Goal: Task Accomplishment & Management: Use online tool/utility

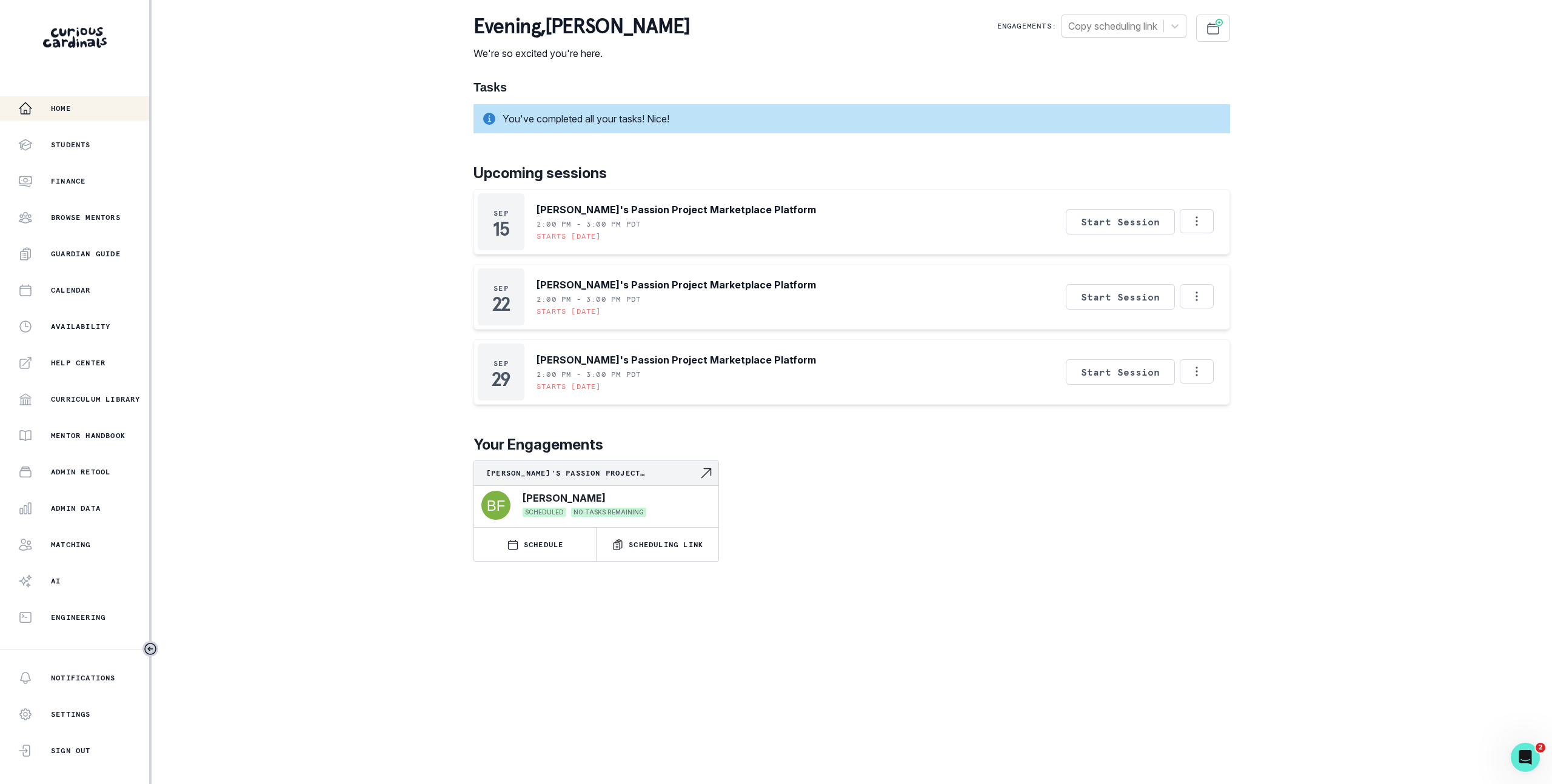
click at [350, 336] on div "Home Students Finance Browse Mentors Guardian Guide Calendar Availability Help …" at bounding box center [776, 392] width 1552 height 784
click at [75, 502] on div "Admin Data" at bounding box center [83, 508] width 131 height 15
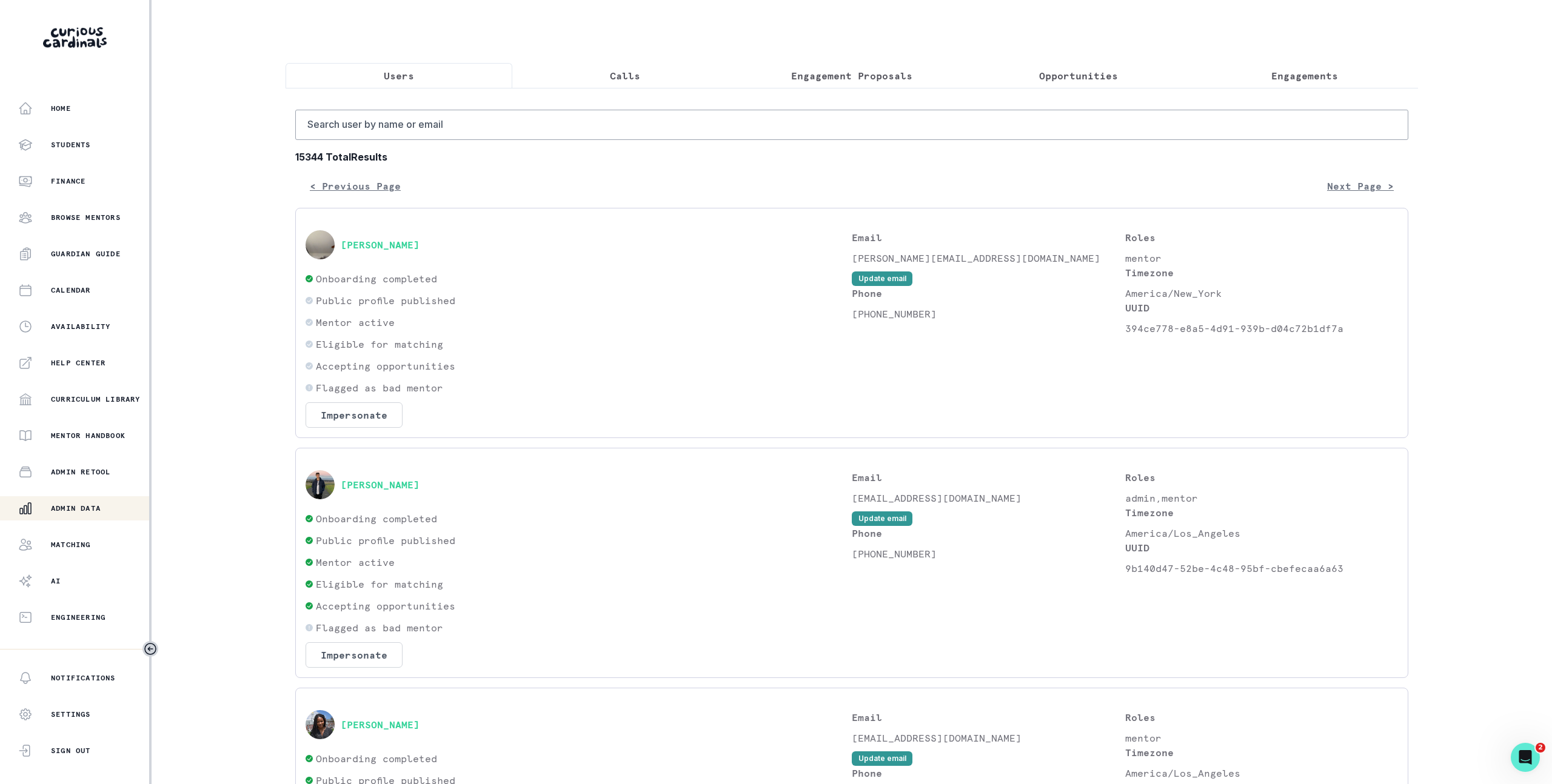
click at [250, 254] on div "Home Students Finance Browse Mentors Guardian Guide Calendar Availability Help …" at bounding box center [776, 392] width 1552 height 784
click at [375, 128] on input "Search user by name or email" at bounding box center [852, 124] width 1113 height 30
type input "[PERSON_NAME]"
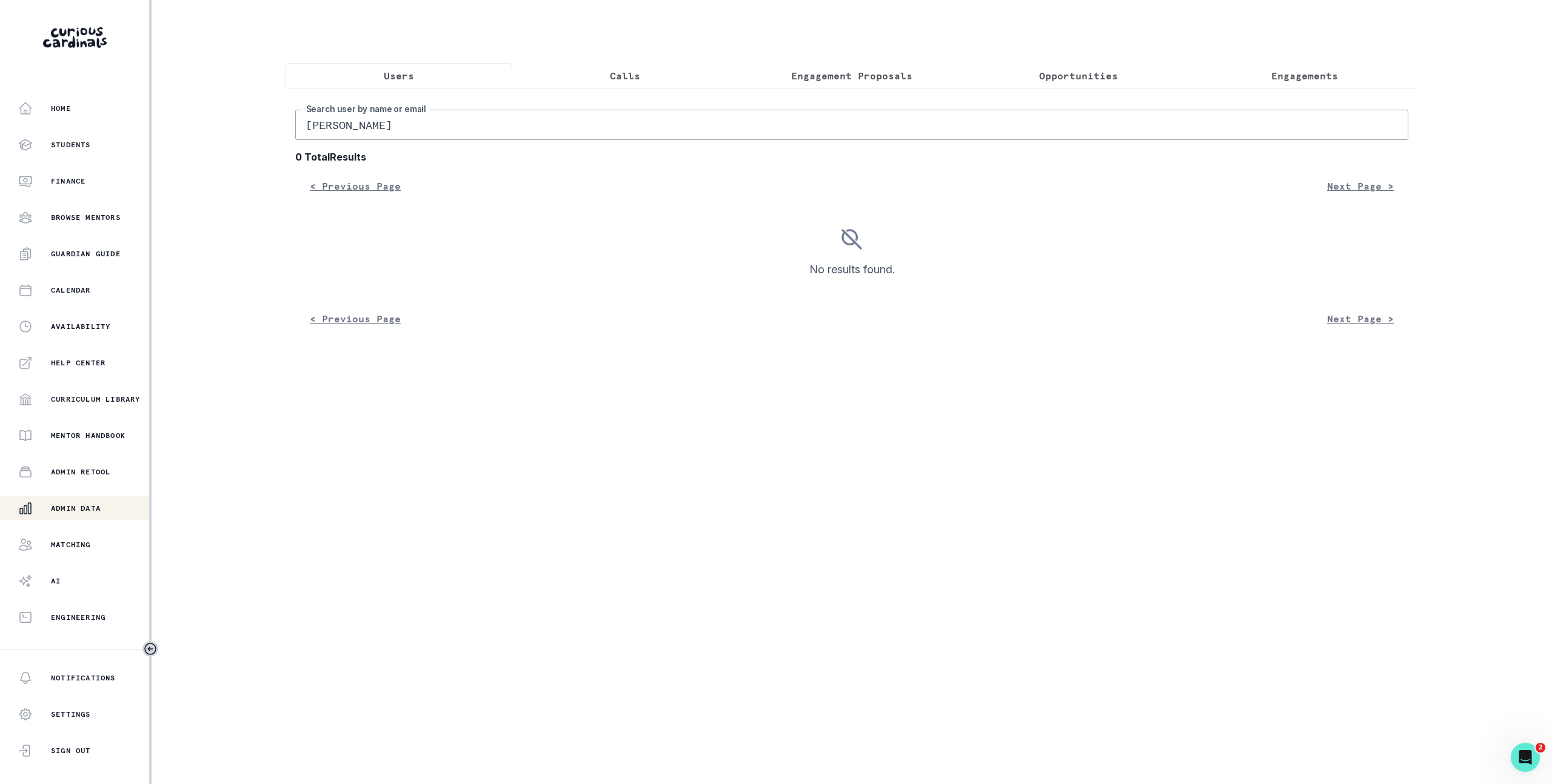
click at [447, 126] on input "[PERSON_NAME]" at bounding box center [852, 124] width 1113 height 30
type input "[PERSON_NAME]"
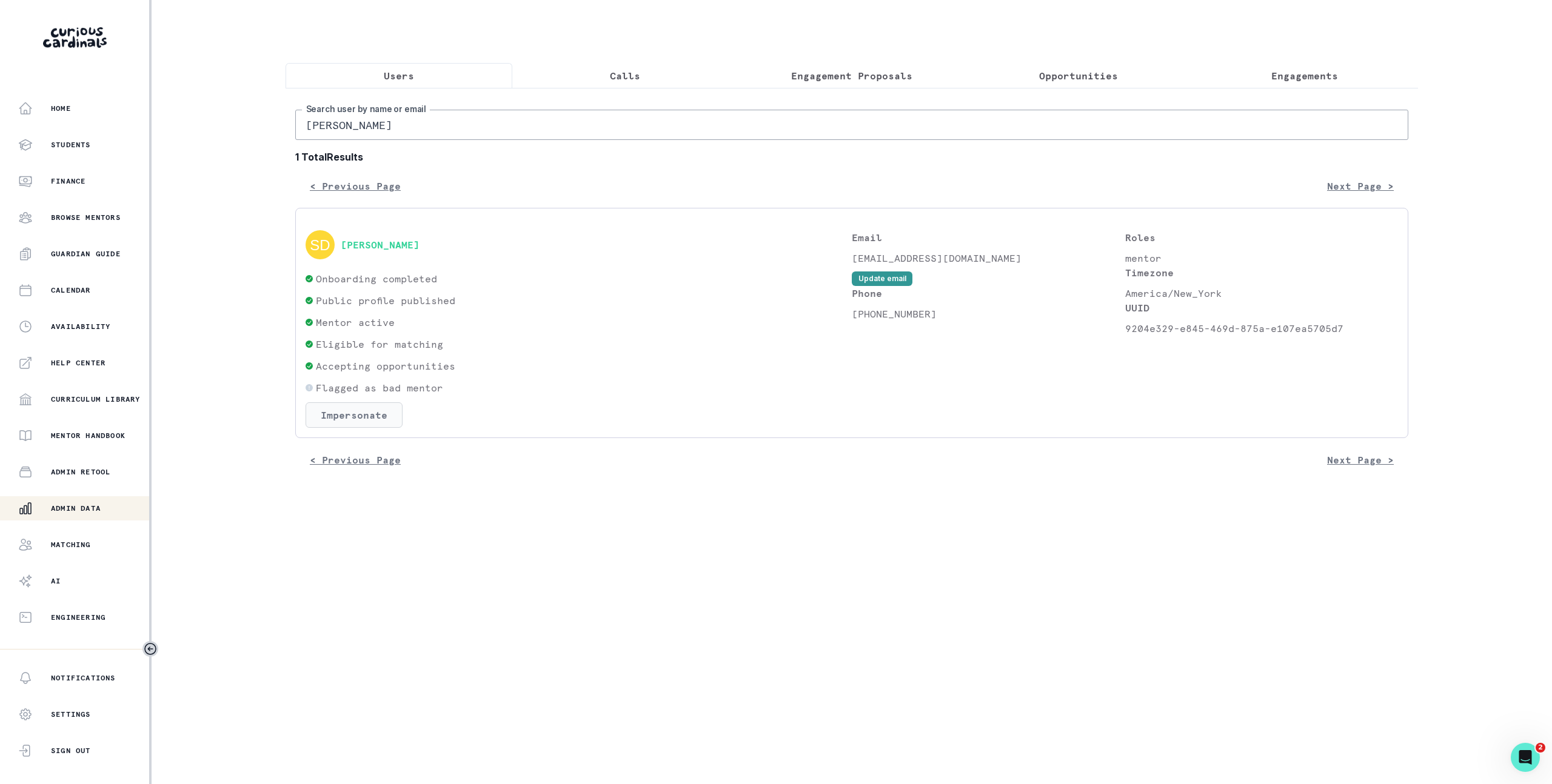
click at [338, 428] on button "Impersonate" at bounding box center [354, 415] width 97 height 25
click at [381, 522] on footer "Impersonate" at bounding box center [354, 537] width 193 height 34
click at [387, 534] on button "Impersonate" at bounding box center [403, 538] width 79 height 25
